Goal: Check status: Check status

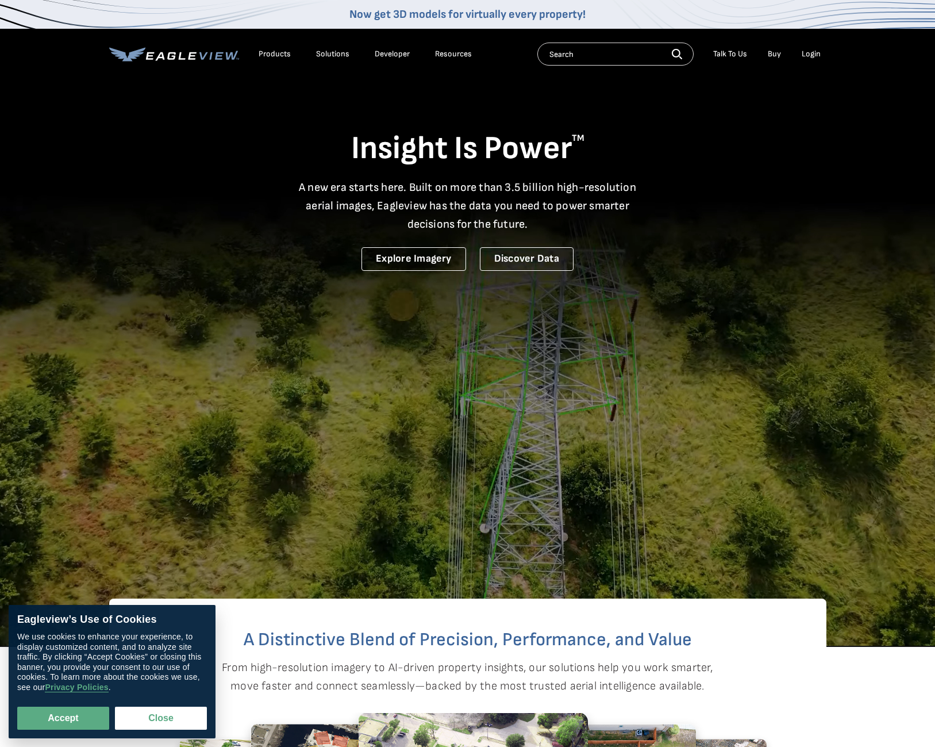
click at [812, 51] on div "Login" at bounding box center [811, 54] width 19 height 10
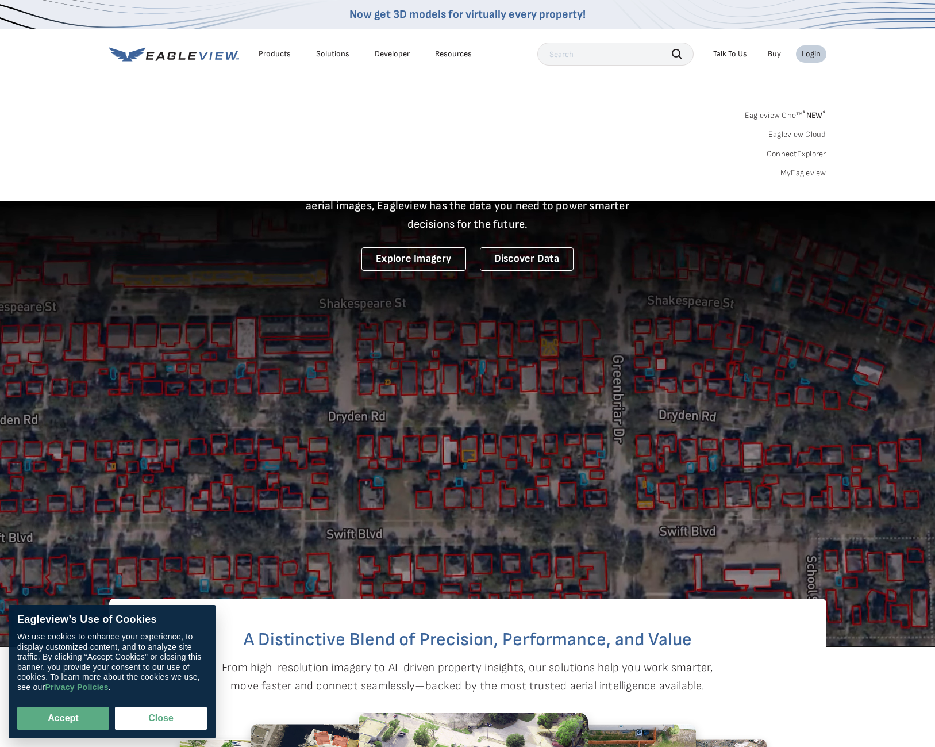
click at [814, 173] on link "MyEagleview" at bounding box center [804, 173] width 46 height 10
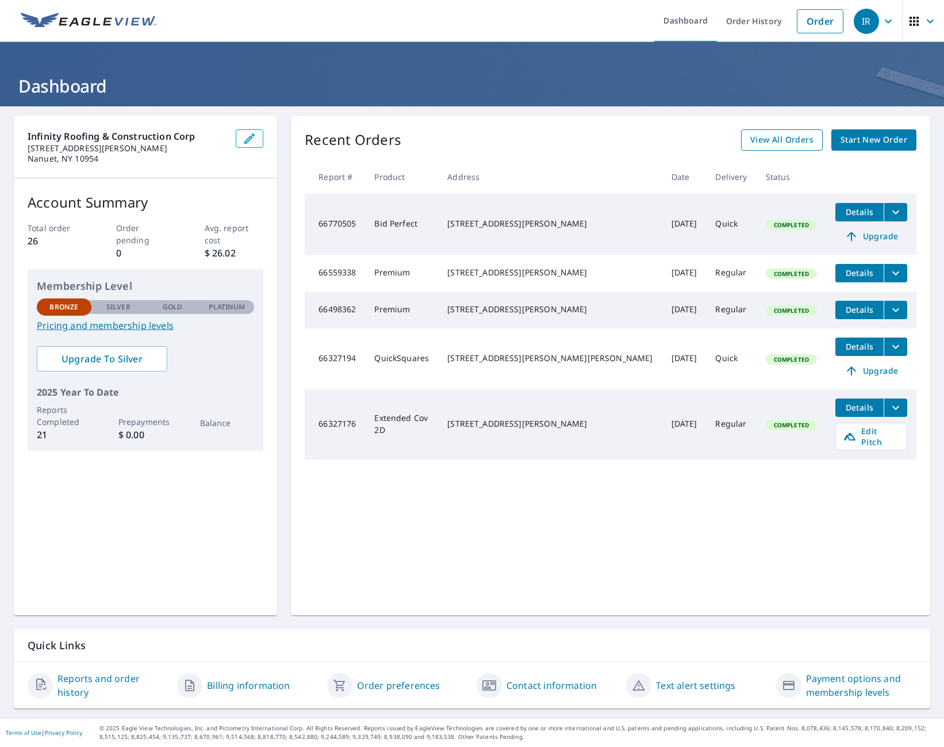
click at [750, 136] on span "View All Orders" at bounding box center [781, 140] width 63 height 14
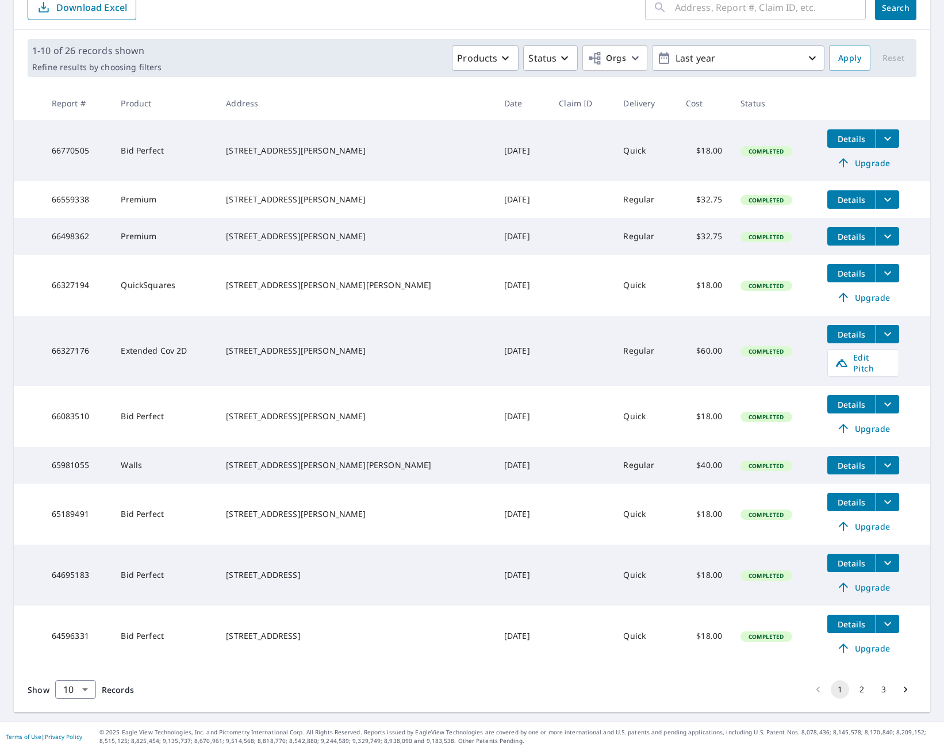
scroll to position [144, 0]
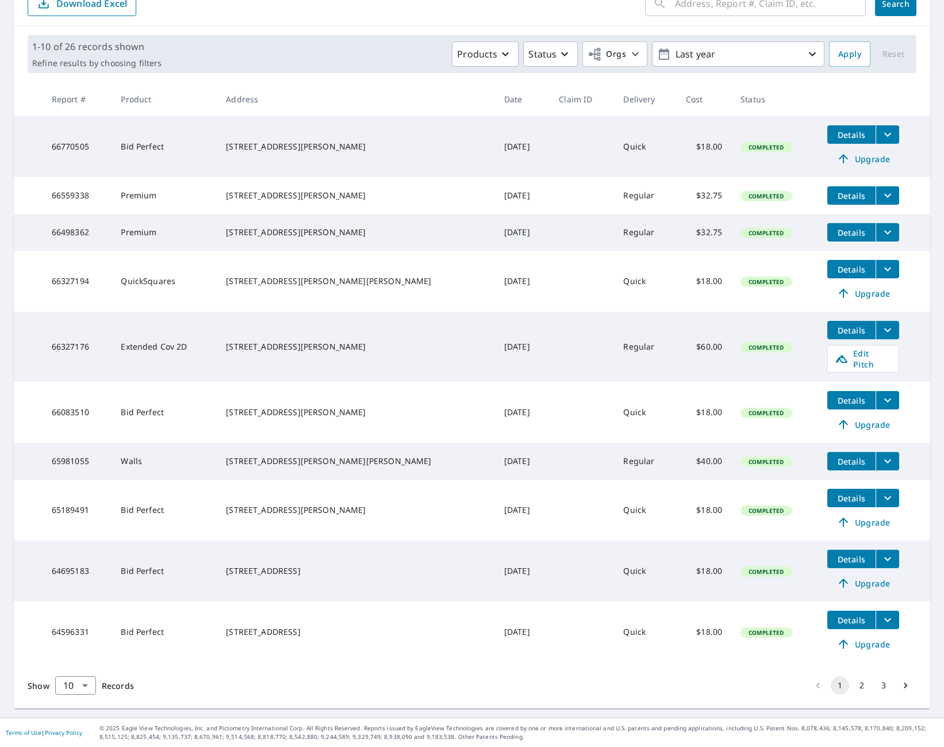
click at [852, 686] on button "2" at bounding box center [861, 685] width 18 height 18
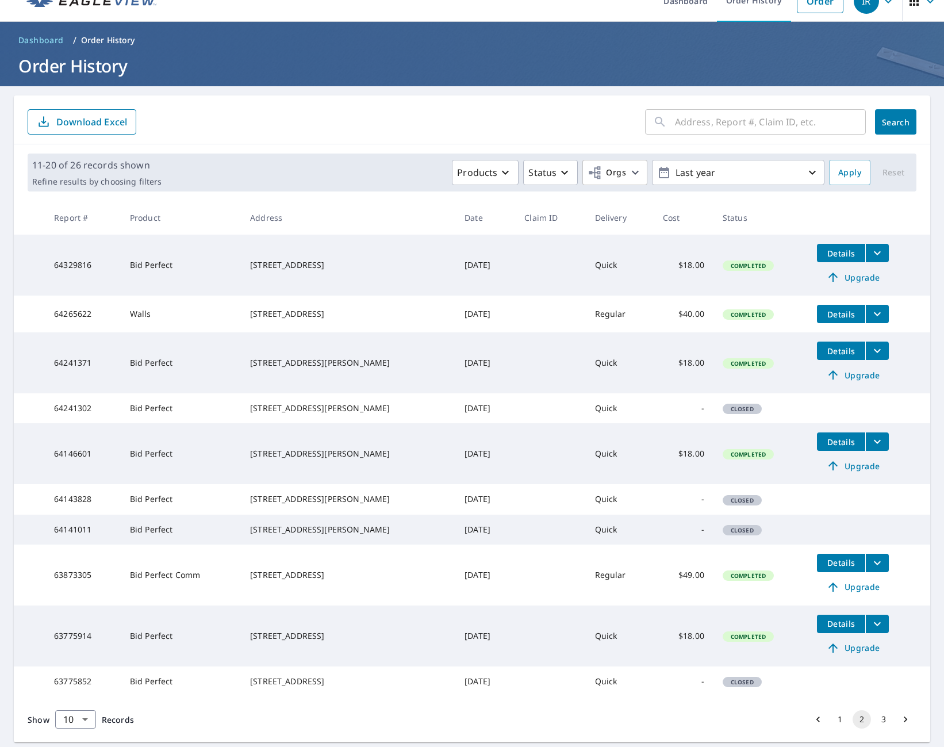
scroll to position [104, 0]
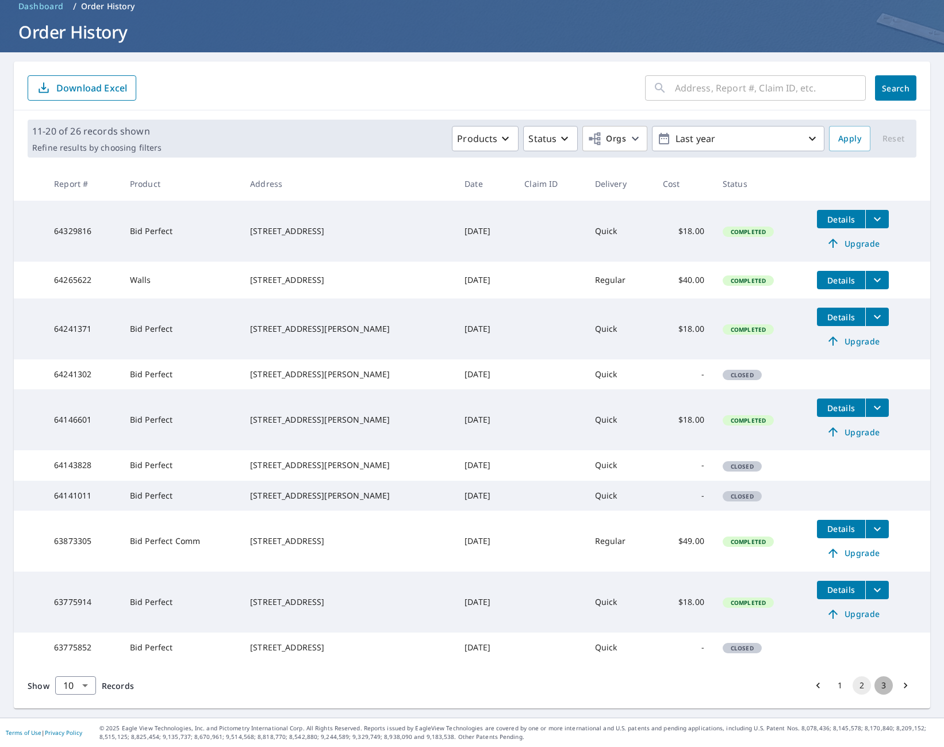
click at [874, 689] on button "3" at bounding box center [883, 685] width 18 height 18
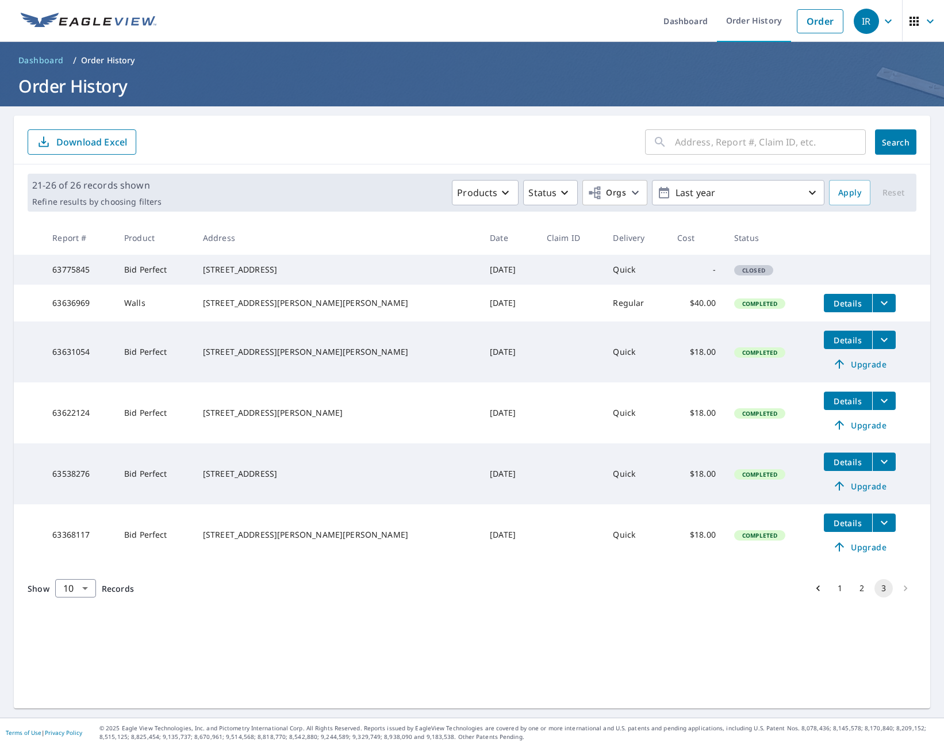
click at [896, 597] on li "pagination navigation" at bounding box center [905, 588] width 22 height 18
click at [897, 597] on li "pagination navigation" at bounding box center [905, 588] width 22 height 18
click at [898, 597] on li "pagination navigation" at bounding box center [905, 588] width 22 height 18
click at [852, 595] on button "2" at bounding box center [861, 588] width 18 height 18
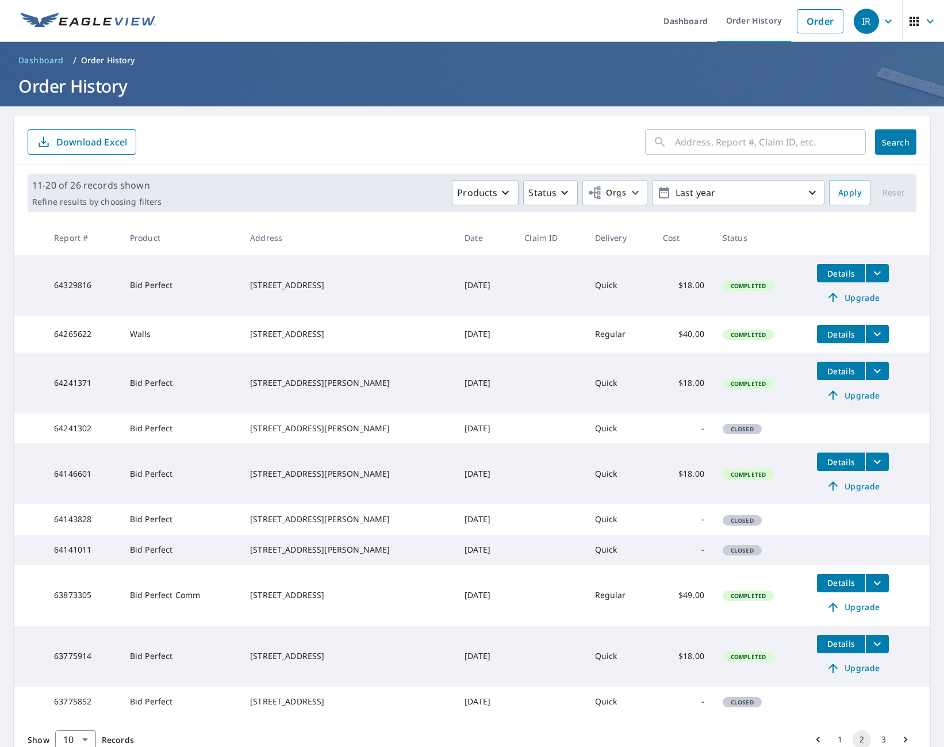
click at [735, 140] on input "text" at bounding box center [770, 142] width 191 height 32
type input "185"
click at [904, 143] on button "Search" at bounding box center [895, 141] width 41 height 25
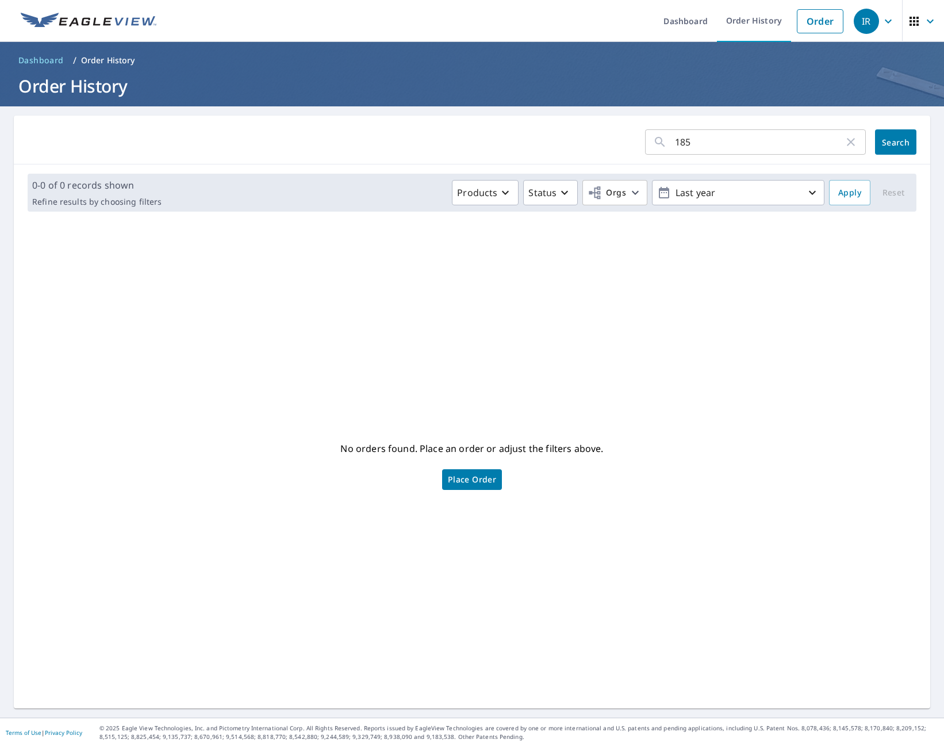
click at [748, 148] on input "185" at bounding box center [759, 142] width 169 height 32
click at [847, 141] on icon "button" at bounding box center [851, 142] width 14 height 14
